Goal: Transaction & Acquisition: Subscribe to service/newsletter

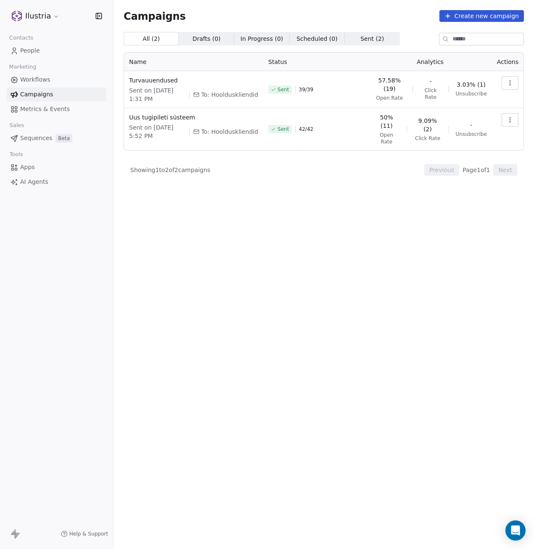
click at [34, 53] on span "People" at bounding box center [30, 50] width 20 height 9
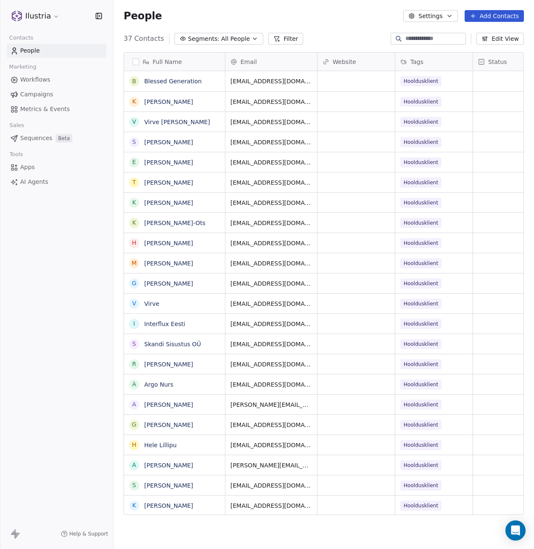
scroll to position [477, 414]
click at [411, 40] on input at bounding box center [435, 38] width 59 height 8
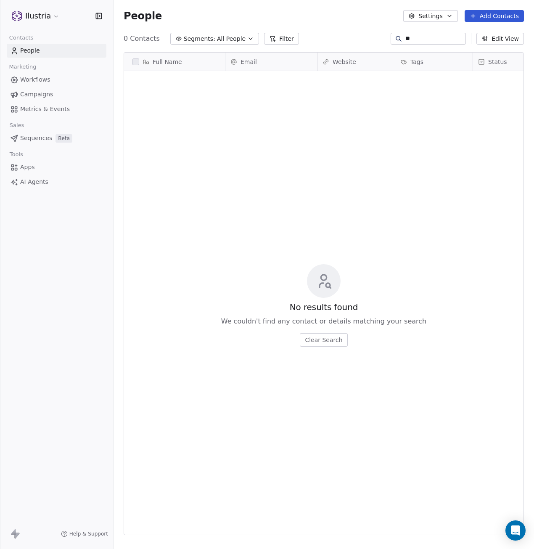
type input "*"
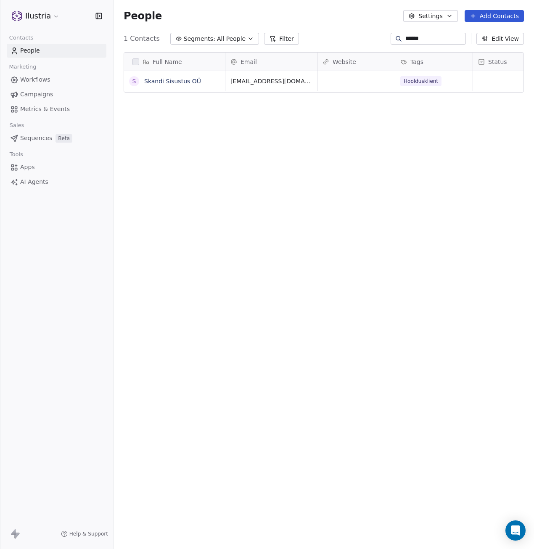
type input "******"
click at [37, 93] on span "Campaigns" at bounding box center [36, 94] width 33 height 9
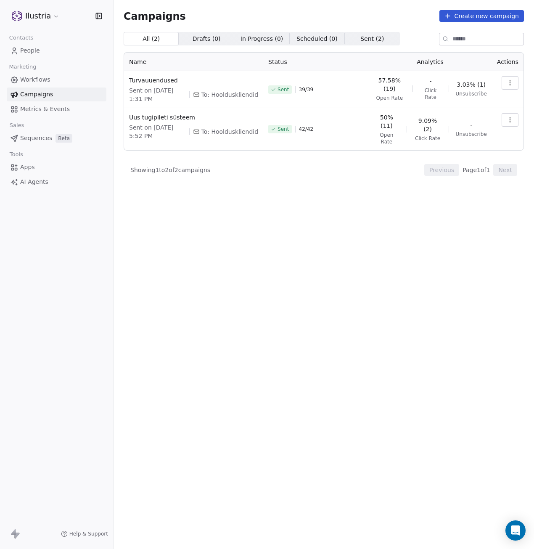
click at [509, 81] on icon "button" at bounding box center [510, 83] width 7 height 7
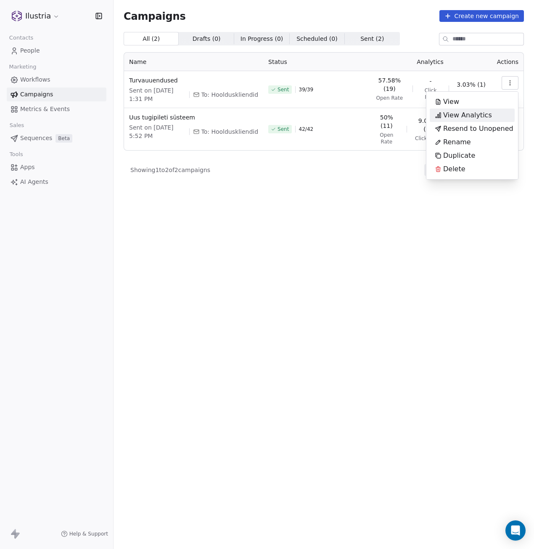
click at [480, 114] on span "View Analytics" at bounding box center [467, 115] width 49 height 10
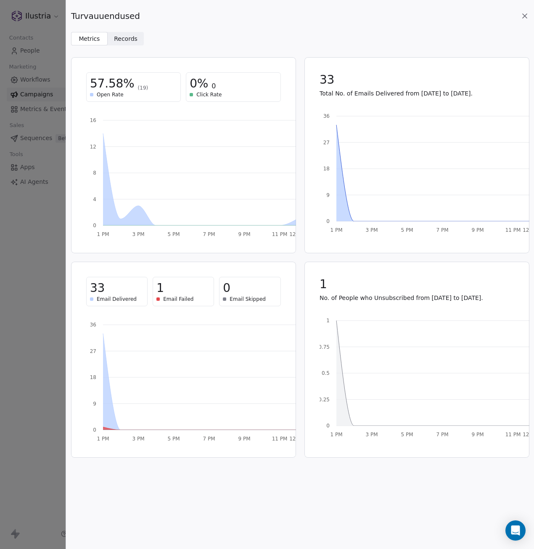
click at [120, 41] on span "Records" at bounding box center [126, 38] width 24 height 9
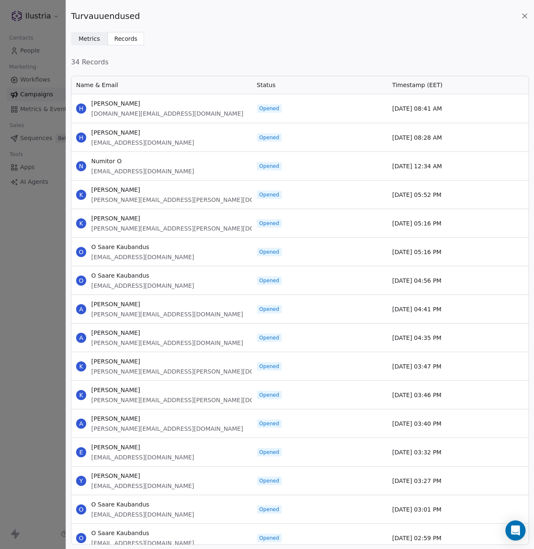
scroll to position [464, 452]
click at [188, 45] on div "Turvauuendused Metrics Metrics Records Records 34 Records Name & Email Status T…" at bounding box center [300, 274] width 468 height 549
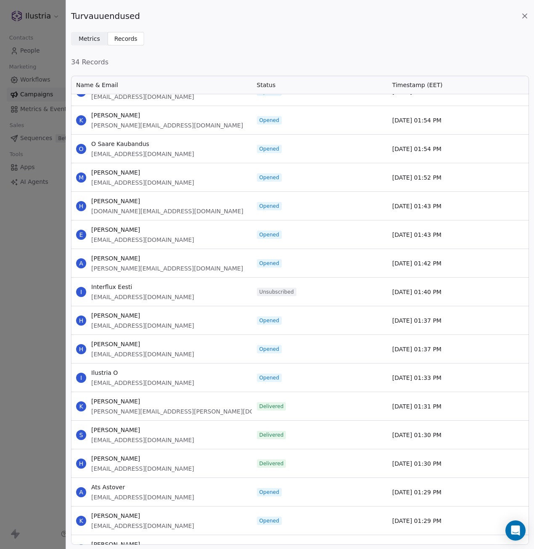
scroll to position [979, 0]
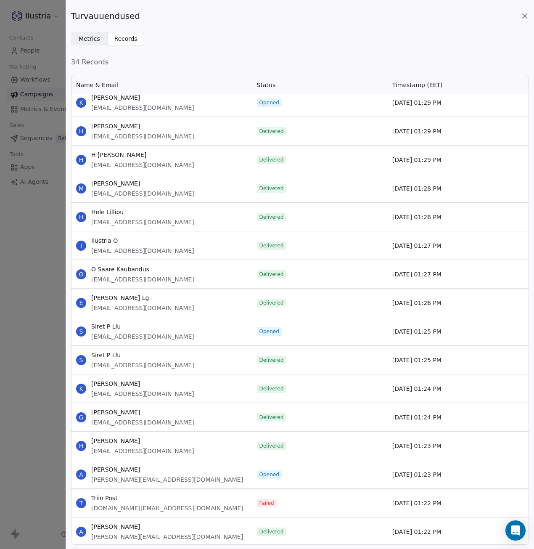
click at [298, 504] on div "Failed" at bounding box center [319, 503] width 135 height 28
click at [525, 14] on icon at bounding box center [525, 16] width 8 height 8
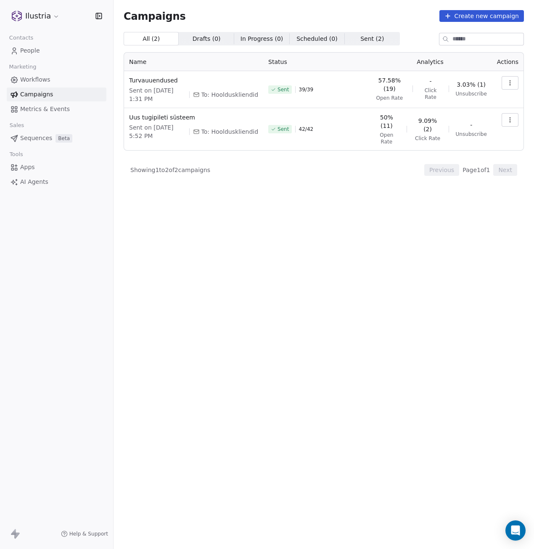
click at [250, 40] on span "In Progress ( 0 )" at bounding box center [262, 38] width 43 height 9
drag, startPoint x: 289, startPoint y: 38, endPoint x: 305, endPoint y: 39, distance: 16.0
click at [297, 37] on span "Scheduled ( 0 )" at bounding box center [317, 38] width 41 height 9
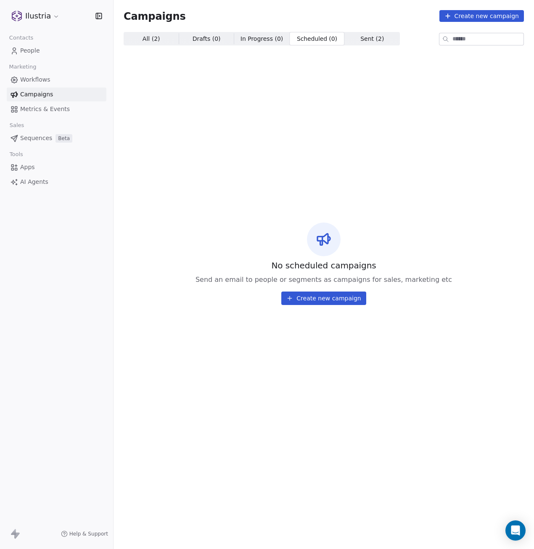
click at [360, 36] on span "Sent ( 2 )" at bounding box center [372, 38] width 24 height 9
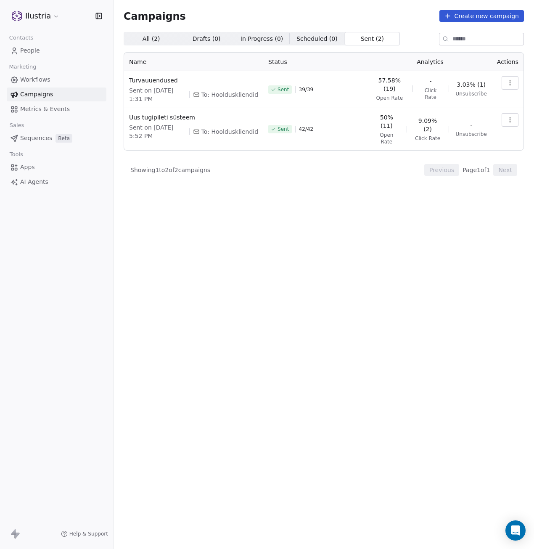
click at [512, 81] on icon "button" at bounding box center [510, 83] width 7 height 7
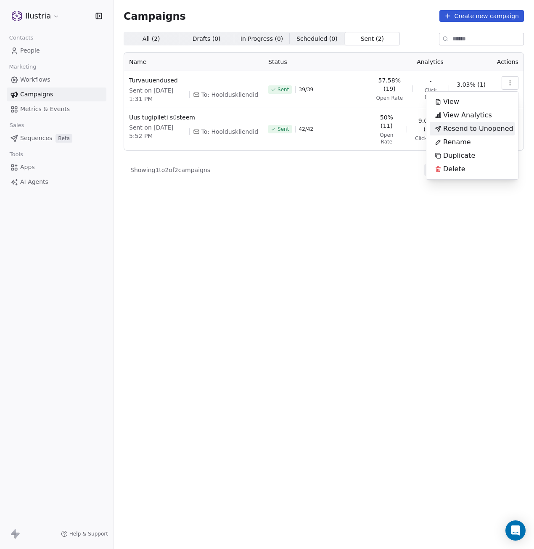
click at [277, 253] on html "Ilustria Contacts People Marketing Workflows Campaigns Metrics & Events Sales S…" at bounding box center [267, 274] width 534 height 549
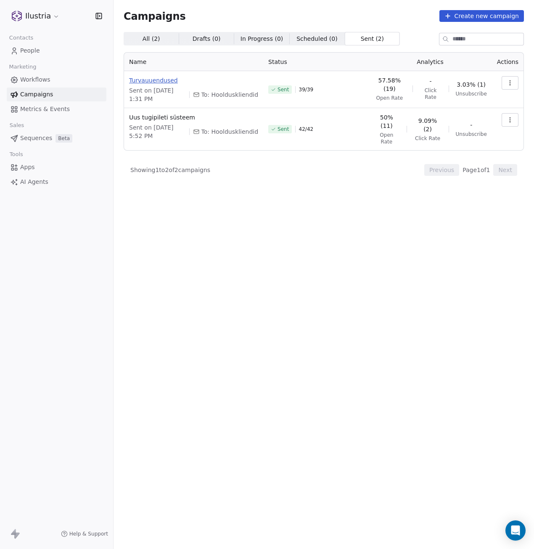
click at [156, 82] on span "Turvauuendused" at bounding box center [193, 80] width 129 height 8
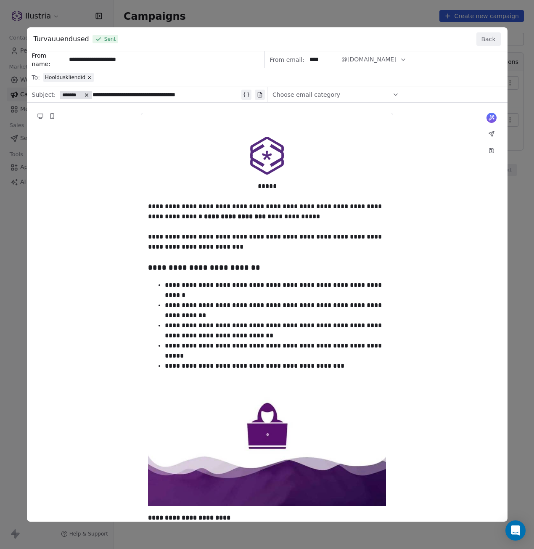
click at [487, 38] on button "Back" at bounding box center [489, 38] width 24 height 13
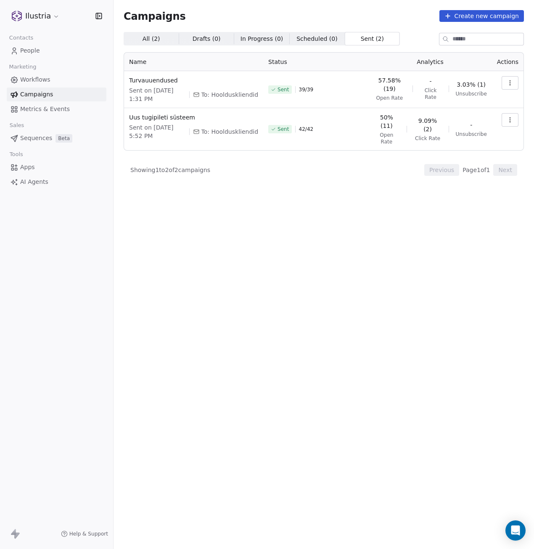
click at [507, 82] on icon "button" at bounding box center [510, 83] width 7 height 7
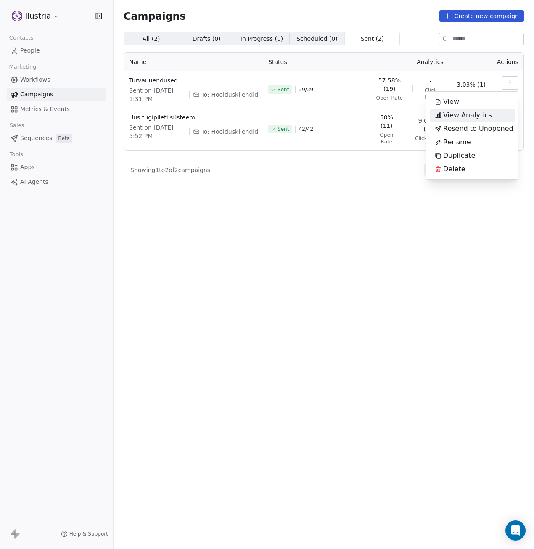
click at [457, 115] on span "View Analytics" at bounding box center [467, 115] width 49 height 10
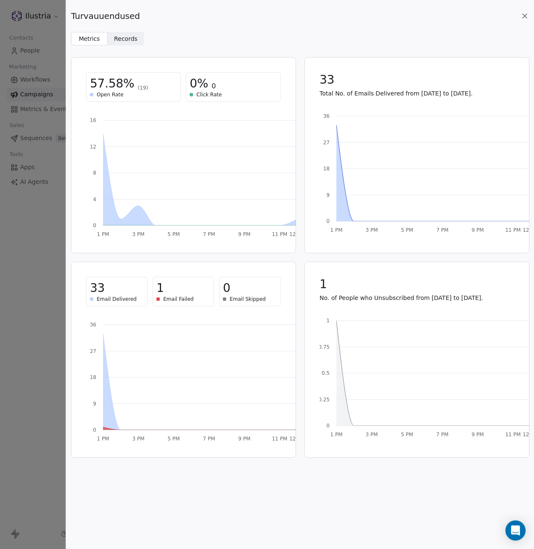
click at [127, 43] on span "Records Records" at bounding box center [126, 38] width 37 height 13
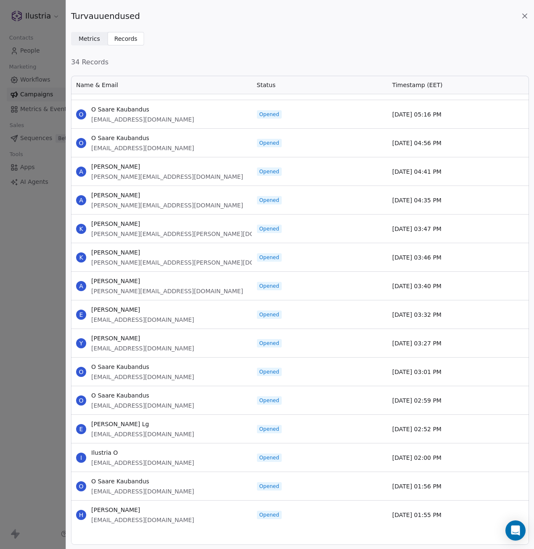
scroll to position [0, 0]
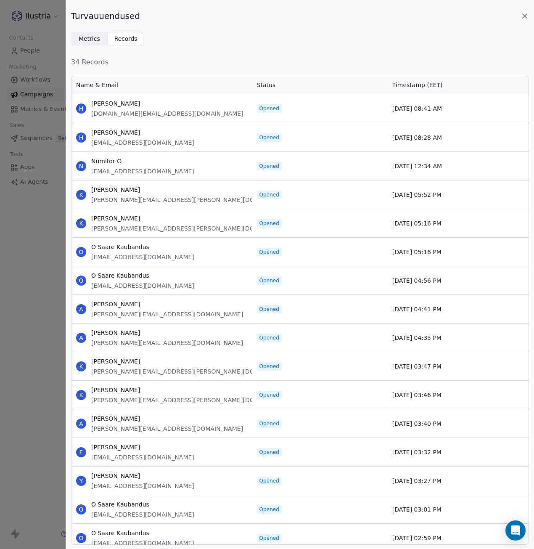
click at [119, 39] on span "Records" at bounding box center [126, 38] width 24 height 9
click at [84, 41] on span "Metrics" at bounding box center [89, 38] width 21 height 9
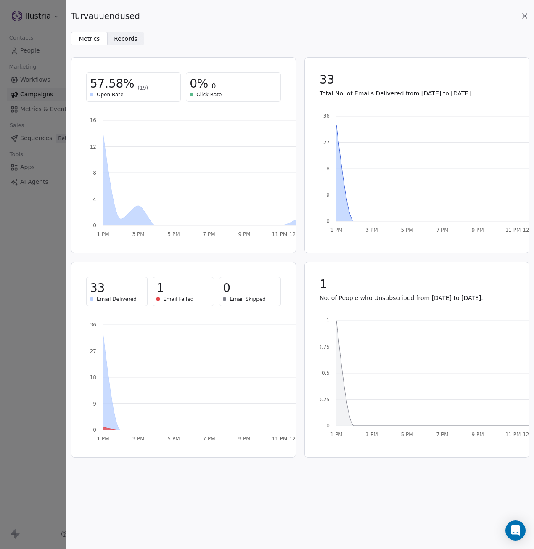
click at [522, 16] on icon at bounding box center [525, 16] width 8 height 8
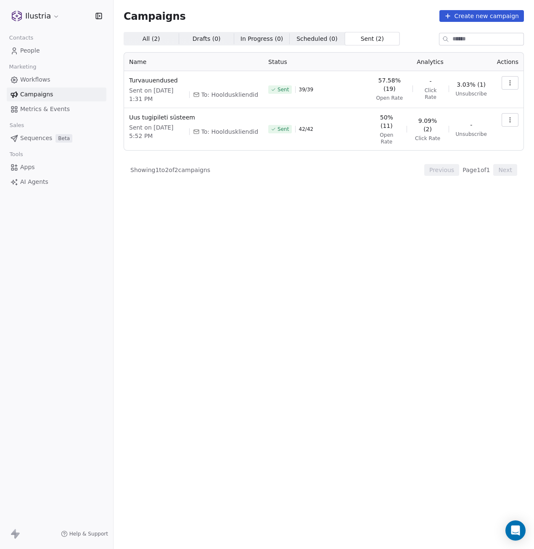
click at [28, 48] on span "People" at bounding box center [30, 50] width 20 height 9
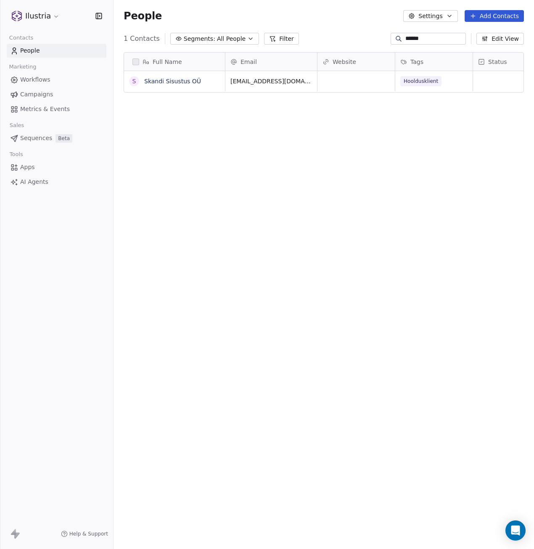
scroll to position [477, 414]
click at [172, 82] on link "Skandi Sisustus OÜ" at bounding box center [172, 81] width 57 height 7
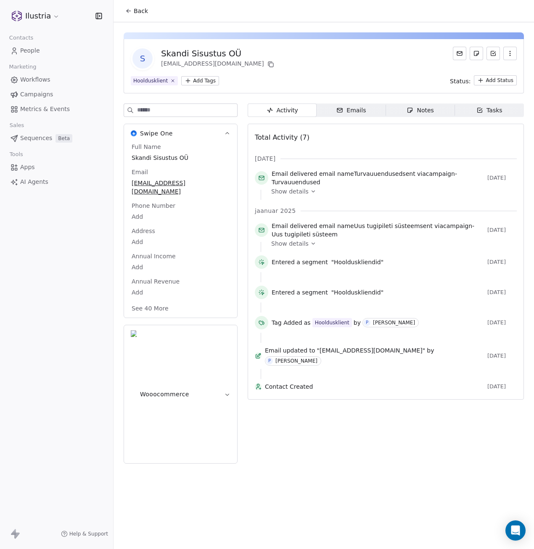
click at [226, 391] on icon "button" at bounding box center [227, 394] width 6 height 6
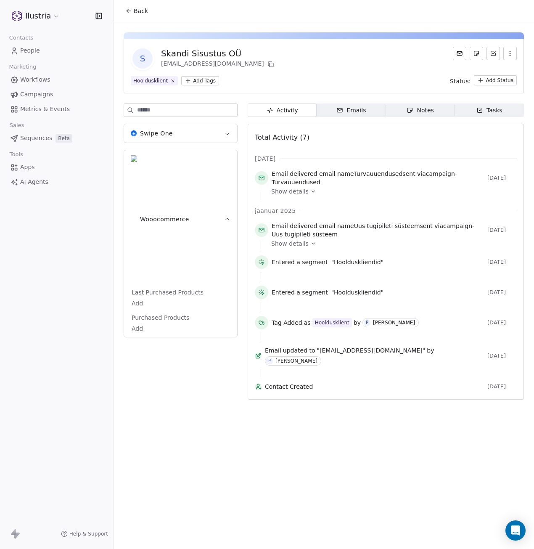
click at [228, 134] on icon "button" at bounding box center [227, 134] width 4 height 2
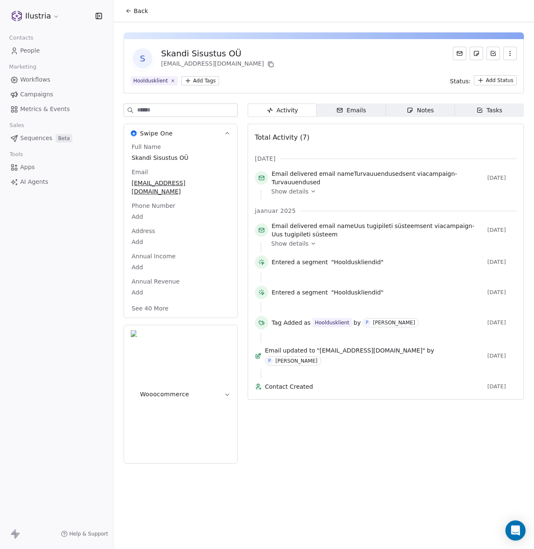
click at [348, 111] on div "Emails" at bounding box center [351, 110] width 29 height 9
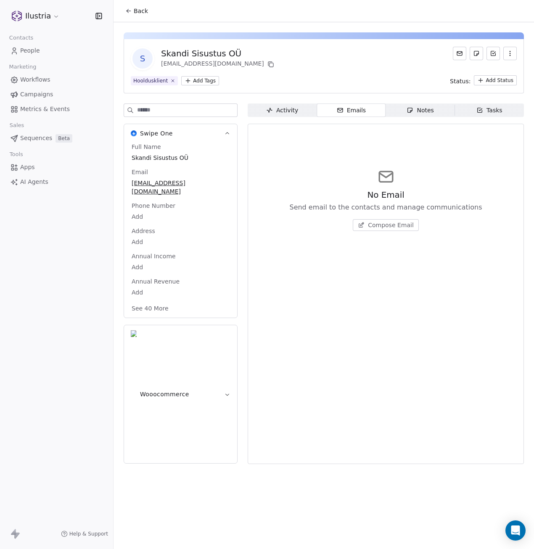
click at [392, 223] on span "Compose Email" at bounding box center [391, 225] width 46 height 8
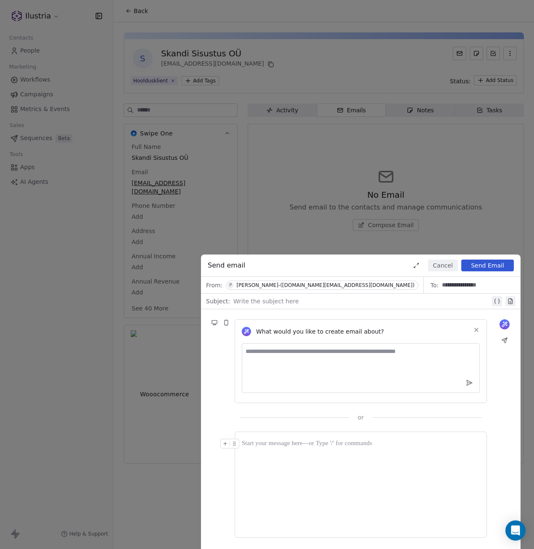
click at [446, 264] on button "Cancel" at bounding box center [443, 266] width 30 height 12
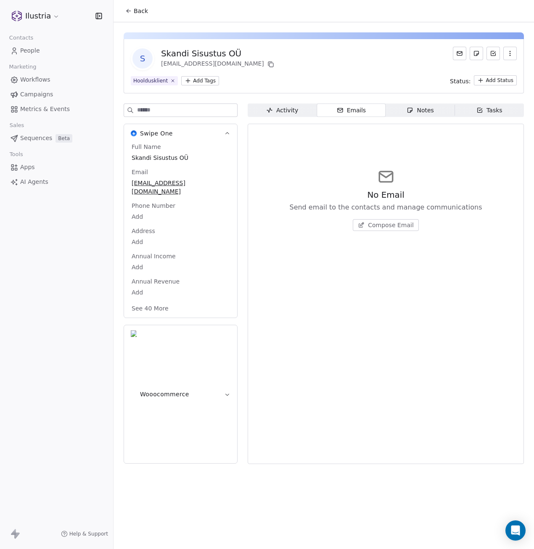
click at [427, 109] on div "Notes" at bounding box center [420, 110] width 27 height 9
click at [475, 113] on span "Tasks Tasks" at bounding box center [489, 109] width 69 height 13
click at [379, 227] on span "Create a Task" at bounding box center [391, 225] width 40 height 8
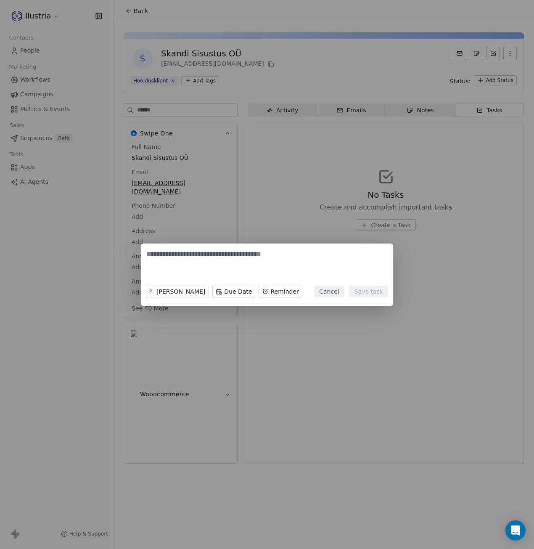
click at [339, 294] on button "Cancel" at bounding box center [329, 292] width 30 height 12
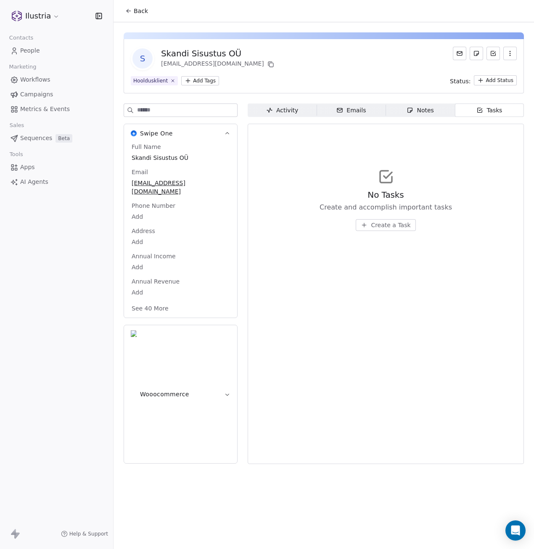
click at [416, 112] on div "Notes" at bounding box center [420, 110] width 27 height 9
click at [359, 112] on div "Emails" at bounding box center [351, 110] width 29 height 9
click at [287, 111] on div "Activity" at bounding box center [282, 110] width 32 height 9
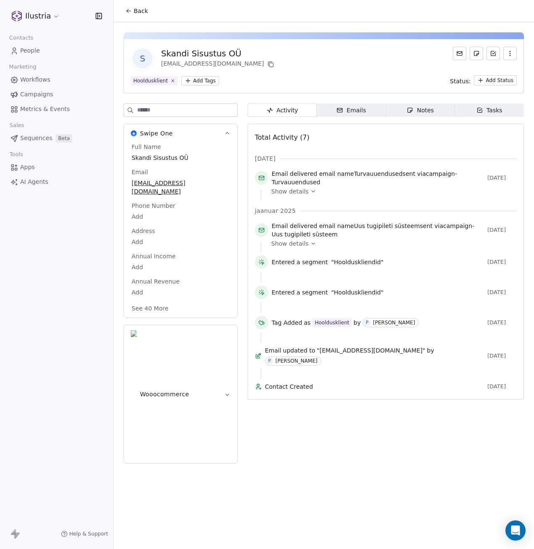
click at [129, 11] on icon at bounding box center [129, 11] width 4 height 0
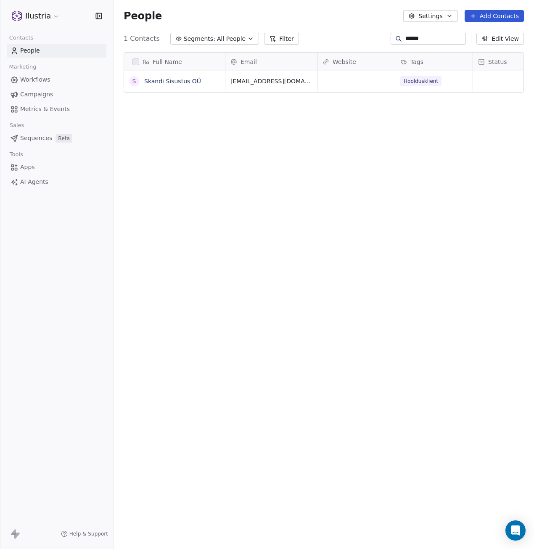
scroll to position [477, 414]
click at [434, 37] on input "******" at bounding box center [435, 38] width 59 height 8
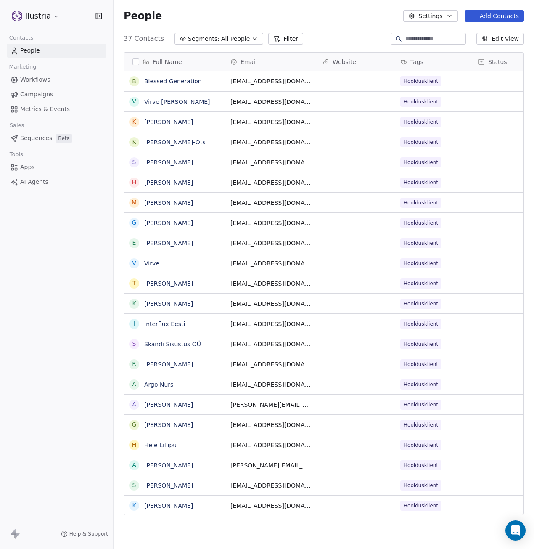
click at [482, 16] on button "Add Contacts" at bounding box center [494, 16] width 59 height 12
click at [479, 32] on span "Create new contact" at bounding box center [499, 34] width 58 height 9
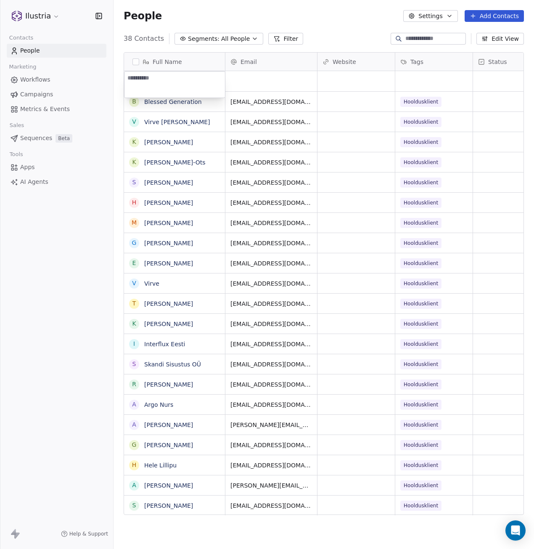
click at [155, 77] on textarea at bounding box center [175, 85] width 101 height 26
paste textarea "**********"
type textarea "**********"
click at [266, 85] on html "Ilustria Contacts People Marketing Workflows Campaigns Metrics & Events Sales S…" at bounding box center [267, 274] width 534 height 549
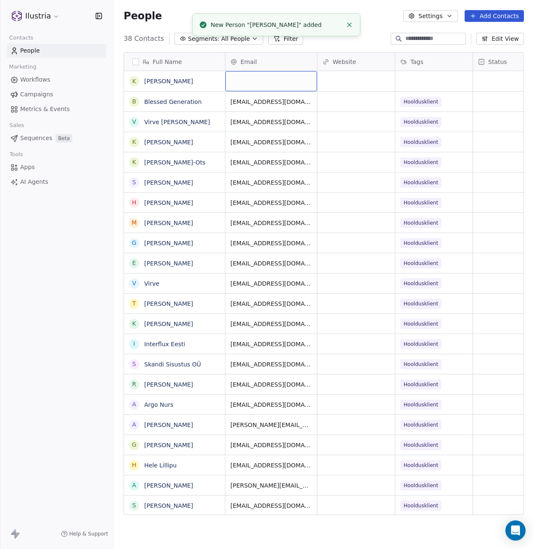
click at [264, 82] on div "grid" at bounding box center [271, 81] width 92 height 20
type input "**********"
click at [350, 81] on html "Ilustria Contacts People Marketing Workflows Campaigns Metrics & Events Sales S…" at bounding box center [267, 274] width 534 height 549
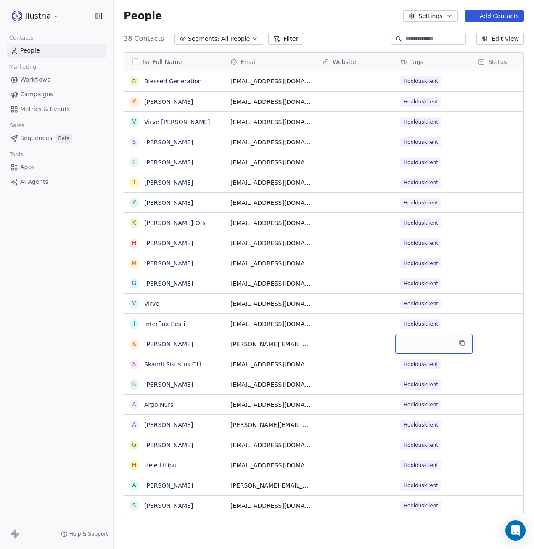
click at [443, 344] on div "grid" at bounding box center [433, 344] width 77 height 20
click at [424, 345] on div "grid" at bounding box center [433, 344] width 77 height 20
click at [418, 344] on div "grid" at bounding box center [433, 344] width 77 height 20
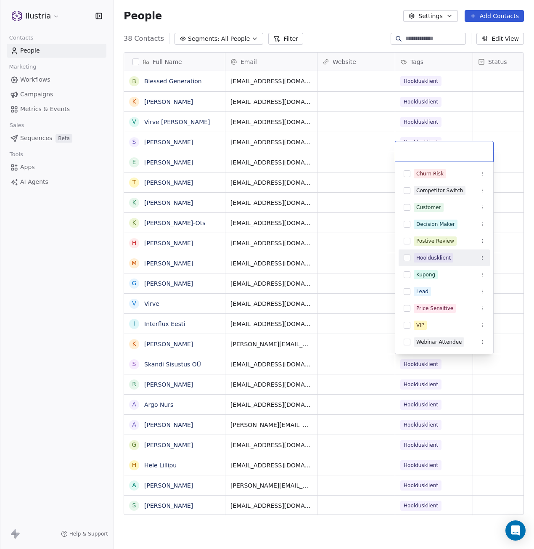
click at [406, 257] on button "Suggestions" at bounding box center [407, 257] width 7 height 7
click at [485, 387] on html "Ilustria Contacts People Marketing Workflows Campaigns Metrics & Events Sales S…" at bounding box center [267, 274] width 534 height 549
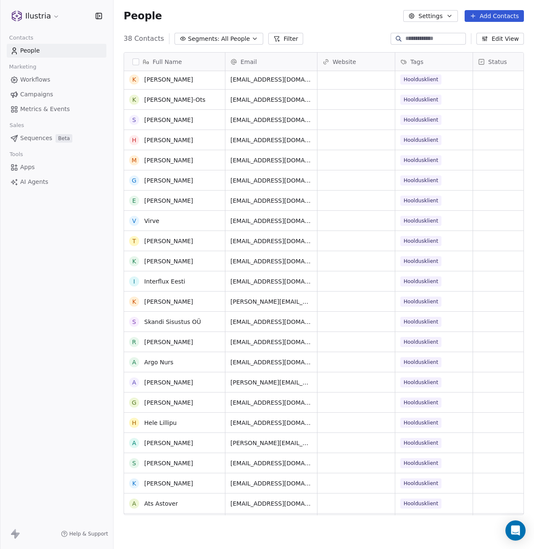
scroll to position [42, 0]
click at [133, 464] on button "grid" at bounding box center [134, 463] width 7 height 7
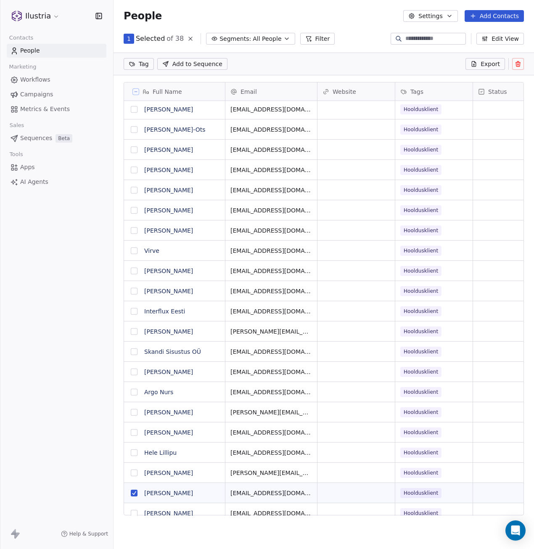
scroll to position [448, 414]
click at [520, 62] on icon at bounding box center [518, 64] width 7 height 7
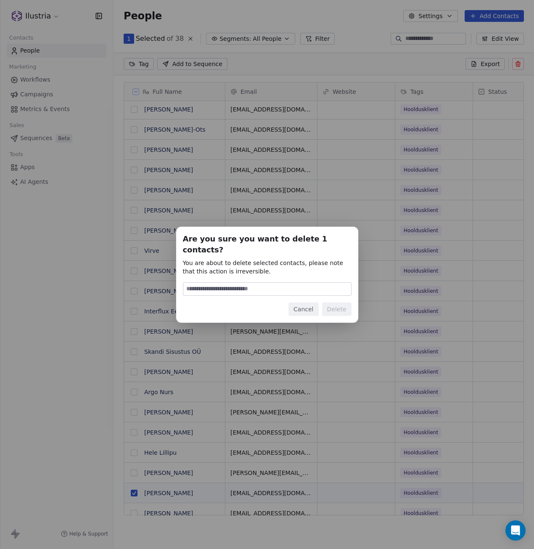
click at [268, 283] on input at bounding box center [267, 289] width 168 height 13
type input "******"
click at [335, 302] on button "Delete" at bounding box center [336, 308] width 29 height 13
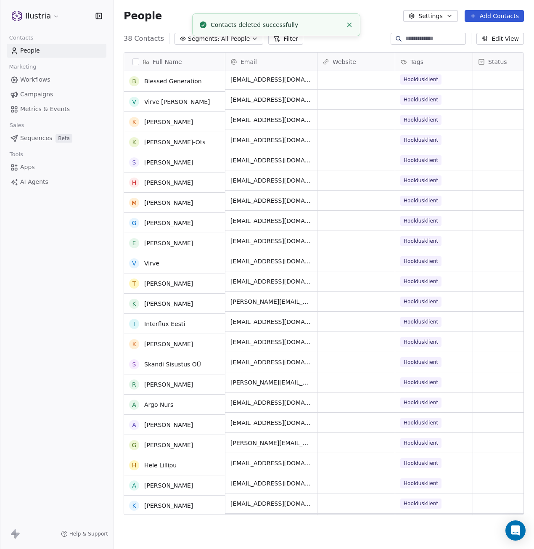
scroll to position [0, 0]
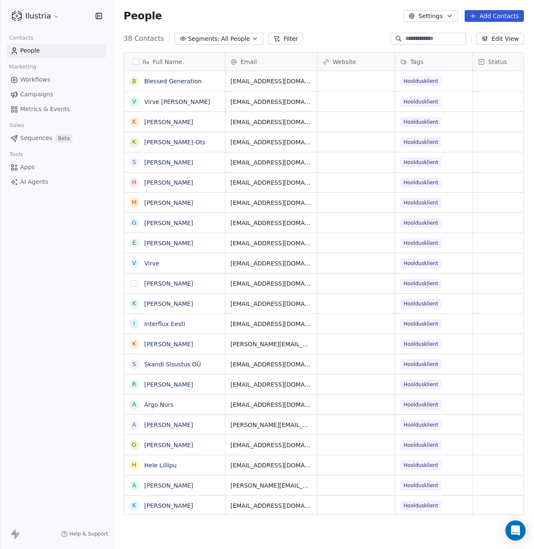
click at [133, 283] on button "grid" at bounding box center [134, 283] width 7 height 7
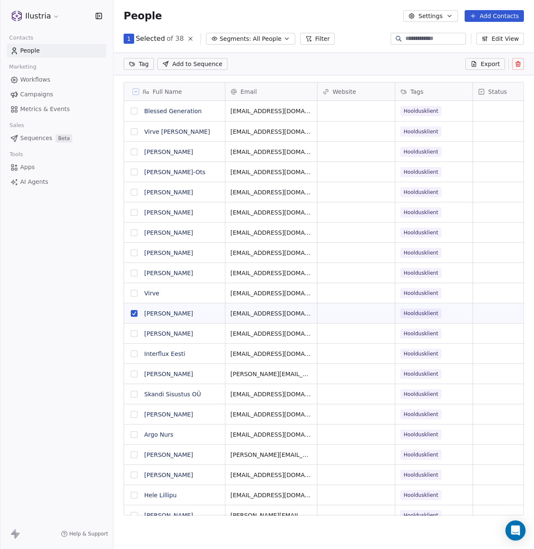
click at [521, 64] on icon at bounding box center [518, 64] width 7 height 7
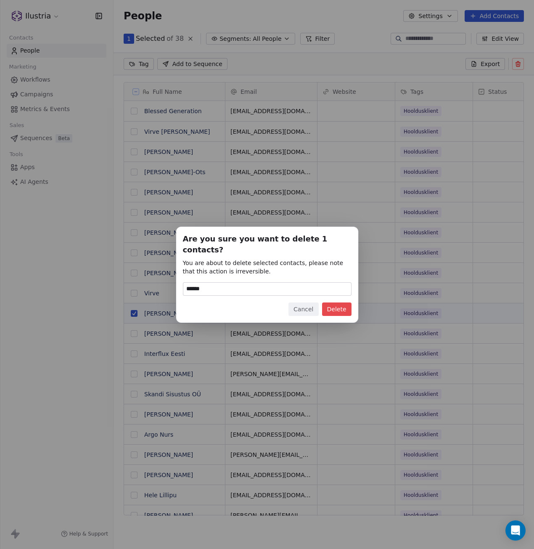
click at [263, 283] on input "******" at bounding box center [267, 289] width 168 height 13
click at [334, 304] on button "Delete" at bounding box center [336, 308] width 29 height 13
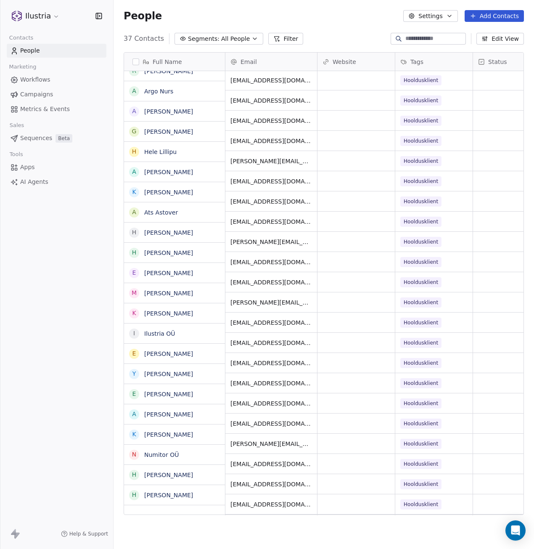
scroll to position [303, 0]
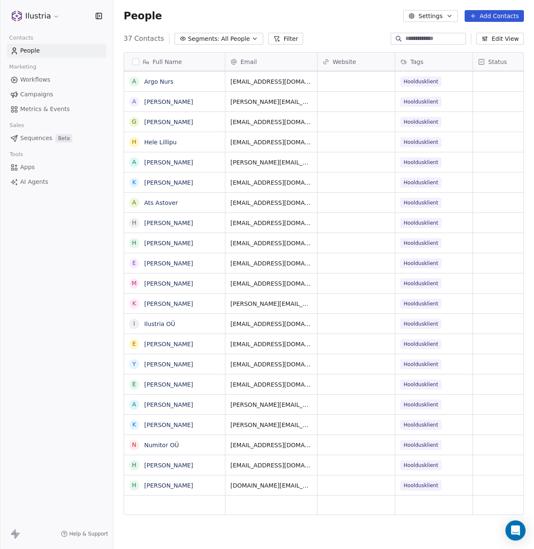
click at [235, 528] on div "Full Name B Blessed Generation V Virve [PERSON_NAME] K [PERSON_NAME] K [PERSON_…" at bounding box center [324, 286] width 421 height 483
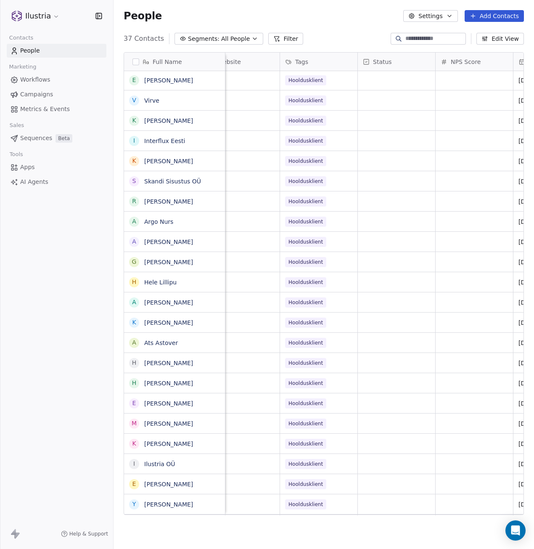
scroll to position [0, 0]
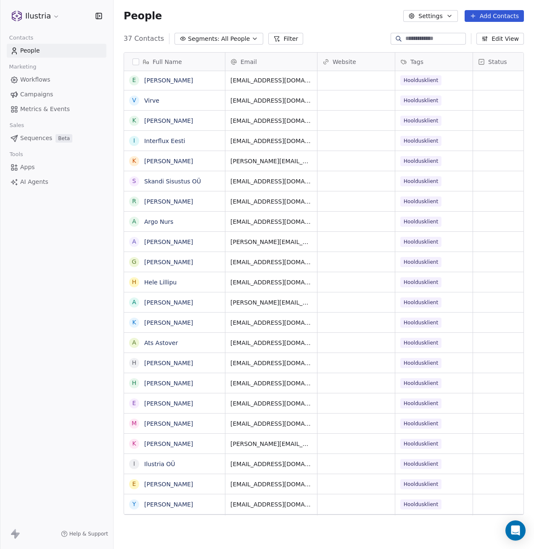
click at [90, 357] on div "Ilustria Contacts People Marketing Workflows Campaigns Metrics & Events Sales S…" at bounding box center [56, 274] width 113 height 549
click at [48, 95] on span "Campaigns" at bounding box center [36, 94] width 33 height 9
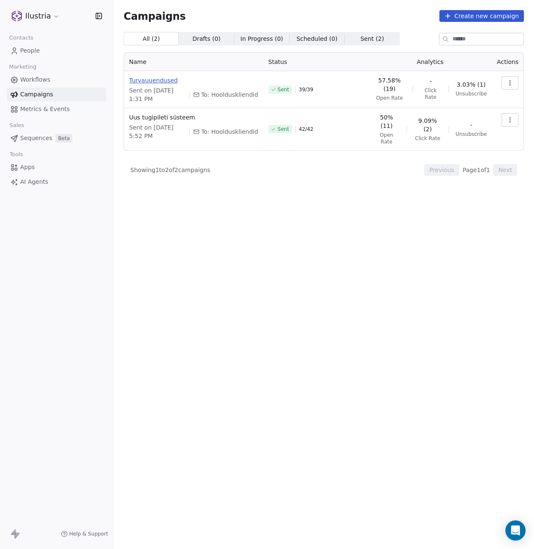
click at [148, 79] on span "Turvauuendused" at bounding box center [193, 80] width 129 height 8
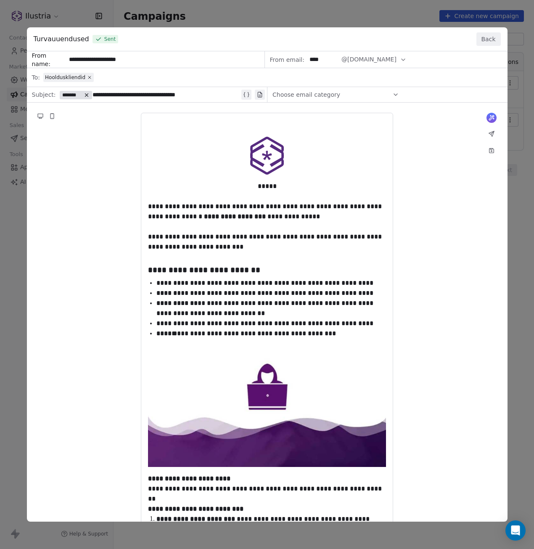
click at [519, 76] on div "**********" at bounding box center [267, 274] width 534 height 549
click at [485, 38] on button "Back" at bounding box center [489, 38] width 24 height 13
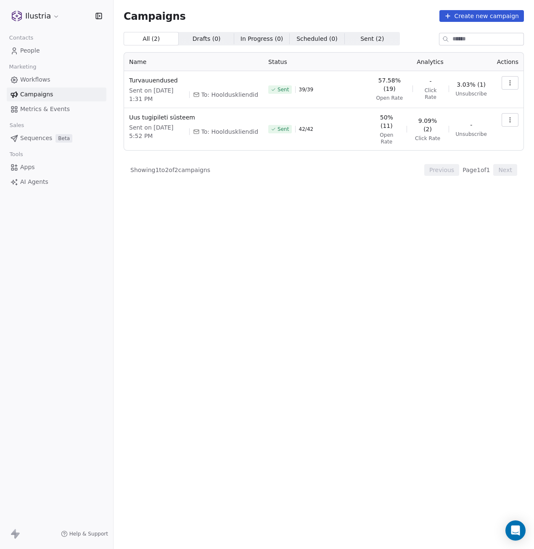
click at [507, 85] on icon "button" at bounding box center [510, 83] width 7 height 7
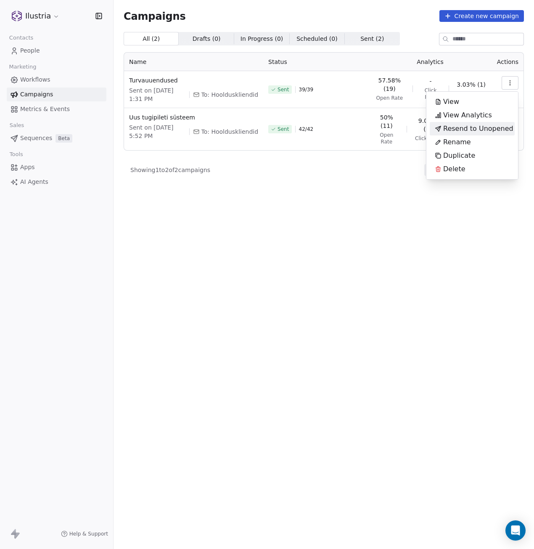
click at [480, 128] on span "Resend to Unopened" at bounding box center [478, 129] width 70 height 10
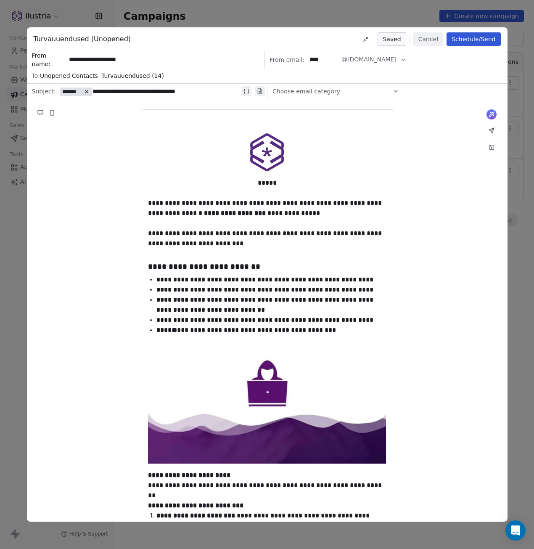
click at [477, 37] on button "Schedule/Send" at bounding box center [474, 38] width 54 height 13
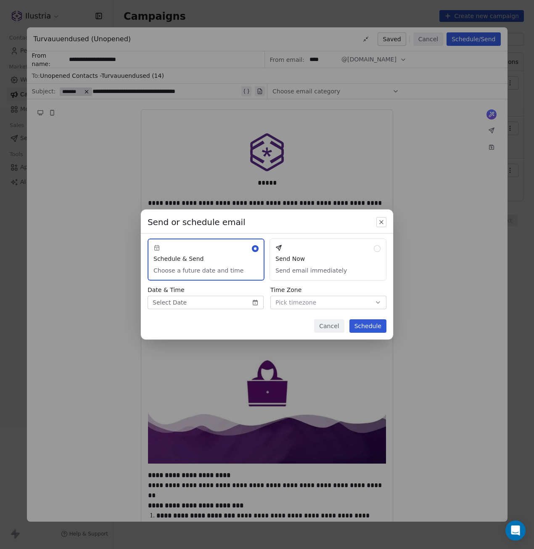
click at [331, 253] on button "Send Now Send email immediately" at bounding box center [328, 260] width 117 height 42
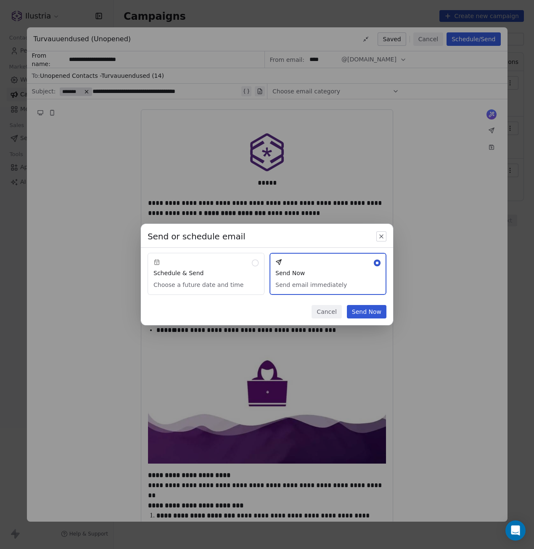
click at [362, 311] on button "Send Now" at bounding box center [367, 311] width 40 height 13
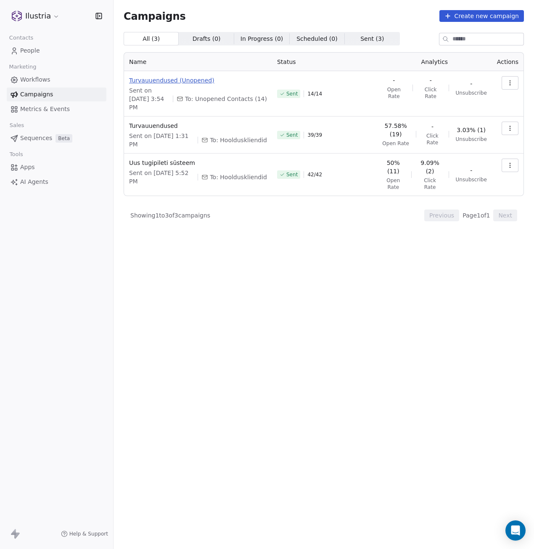
click at [168, 81] on span "Turvauuendused (Unopened)" at bounding box center [198, 80] width 138 height 8
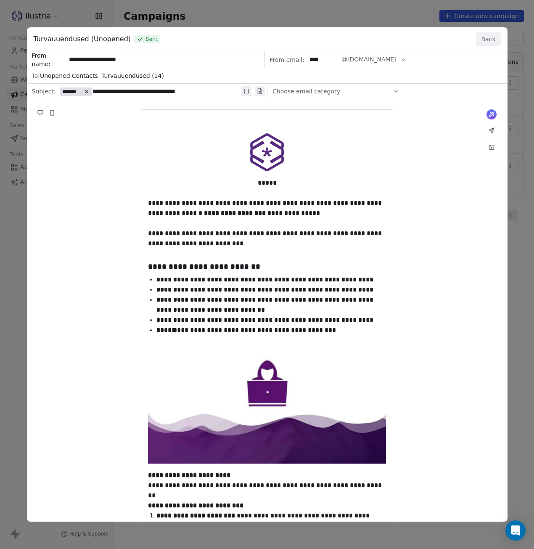
click at [488, 38] on button "Back" at bounding box center [489, 38] width 24 height 13
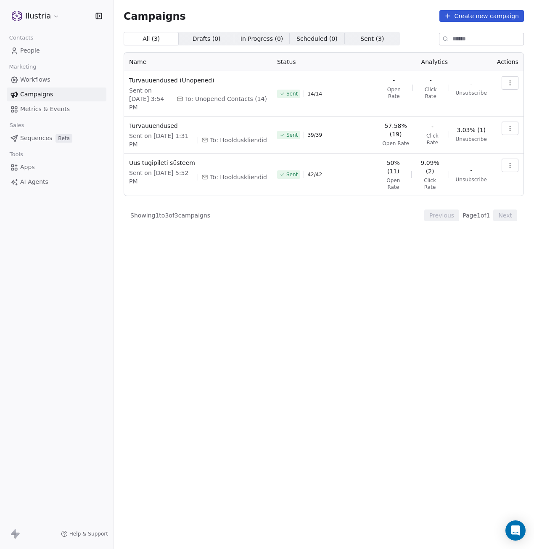
click at [507, 80] on icon "button" at bounding box center [510, 83] width 7 height 7
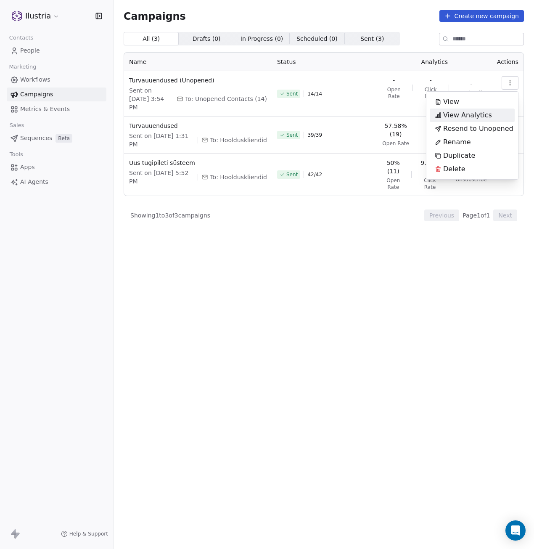
click at [479, 112] on span "View Analytics" at bounding box center [467, 115] width 49 height 10
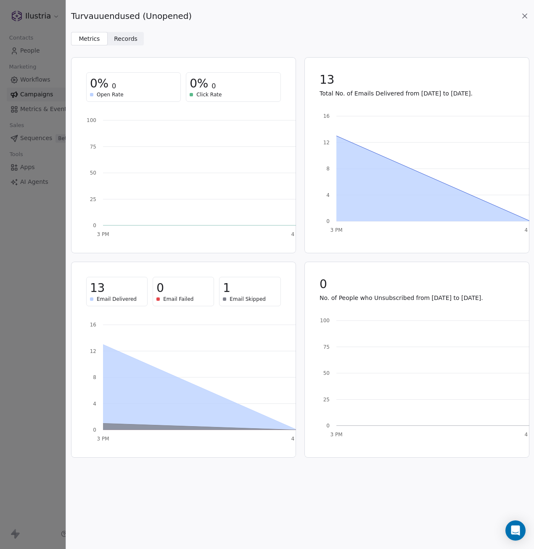
click at [127, 40] on span "Records" at bounding box center [126, 38] width 24 height 9
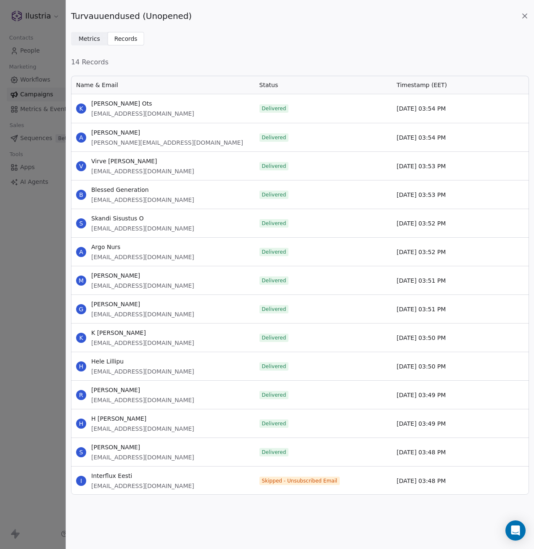
scroll to position [413, 452]
drag, startPoint x: 143, startPoint y: 228, endPoint x: 90, endPoint y: 231, distance: 53.1
click at [90, 231] on div "S Skandi Sisustus O [EMAIL_ADDRESS][DOMAIN_NAME]" at bounding box center [162, 223] width 183 height 28
copy span "[EMAIL_ADDRESS][DOMAIN_NAME]"
drag, startPoint x: 523, startPoint y: 14, endPoint x: 518, endPoint y: 15, distance: 5.5
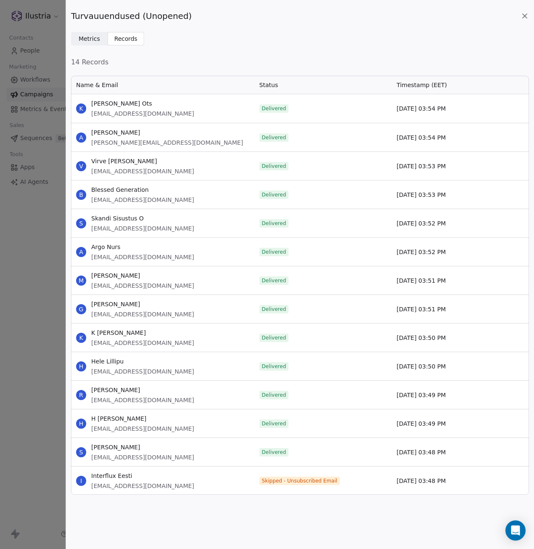
click at [523, 14] on icon at bounding box center [525, 16] width 4 height 4
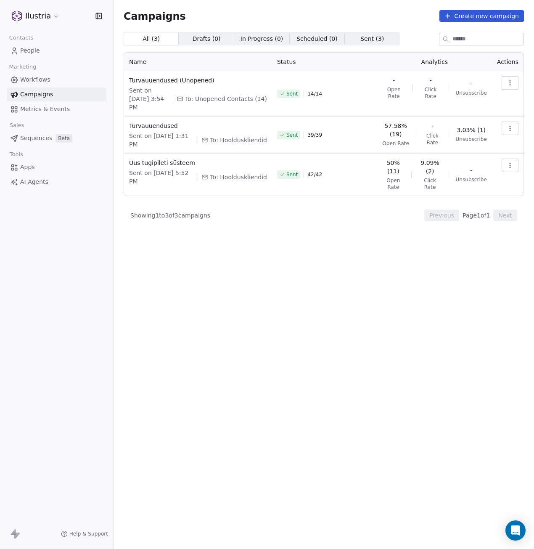
click at [343, 260] on div "All ( 3 ) All ( 3 ) Drafts ( 0 ) Drafts ( 0 ) In Progress ( 0 ) In Progress ( 0…" at bounding box center [324, 253] width 400 height 443
click at [507, 81] on icon "button" at bounding box center [510, 83] width 7 height 7
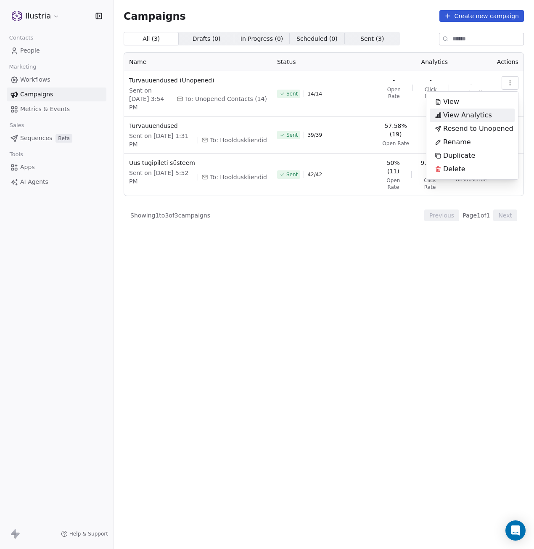
click at [453, 115] on span "View Analytics" at bounding box center [467, 115] width 49 height 10
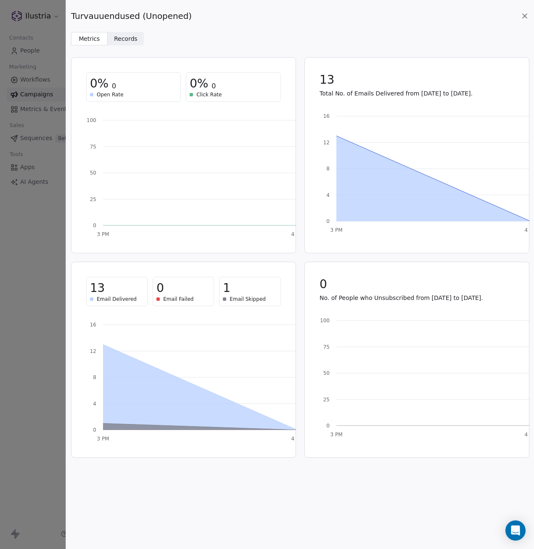
click at [126, 35] on span "Records" at bounding box center [126, 38] width 24 height 9
